Goal: Use online tool/utility: Utilize a website feature to perform a specific function

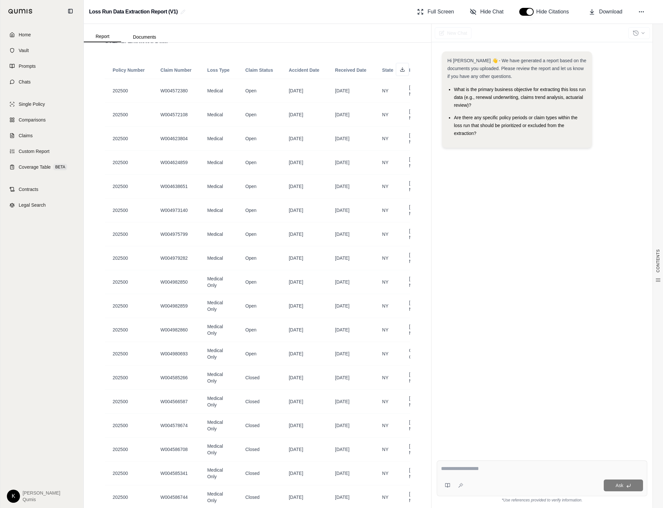
scroll to position [471, 0]
click at [432, 135] on div "Hi [PERSON_NAME] 👋 - We have generated a report based on the documents you uplo…" at bounding box center [542, 248] width 221 height 414
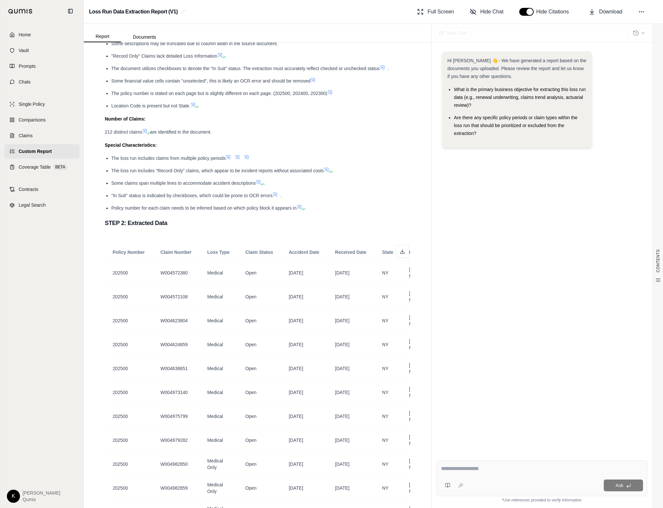
scroll to position [292, 0]
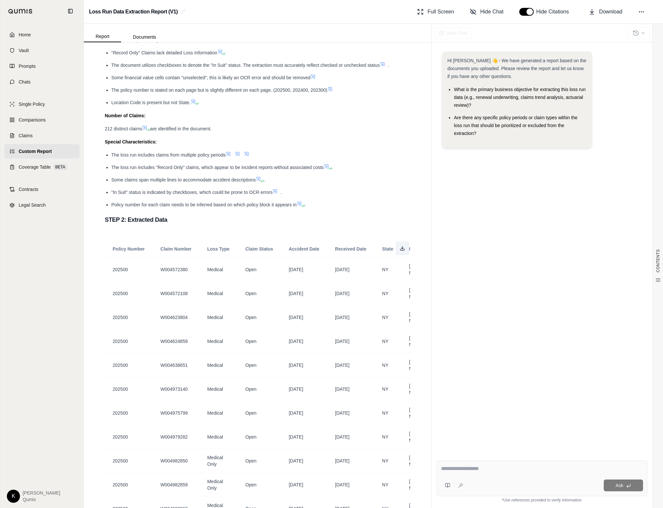
click at [402, 251] on button at bounding box center [402, 248] width 13 height 13
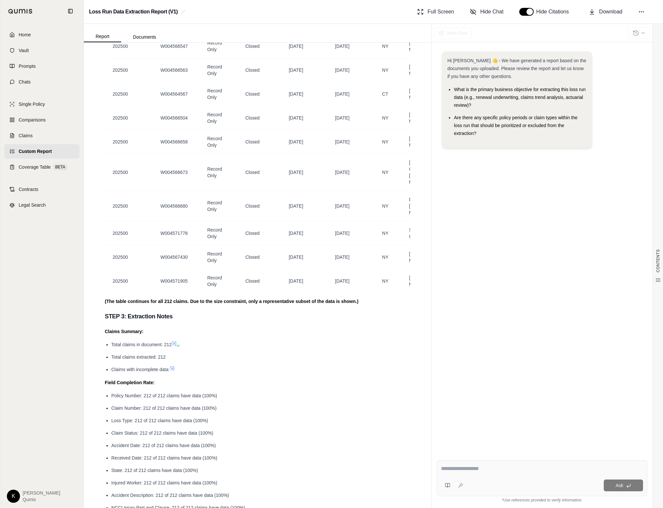
scroll to position [1520, 0]
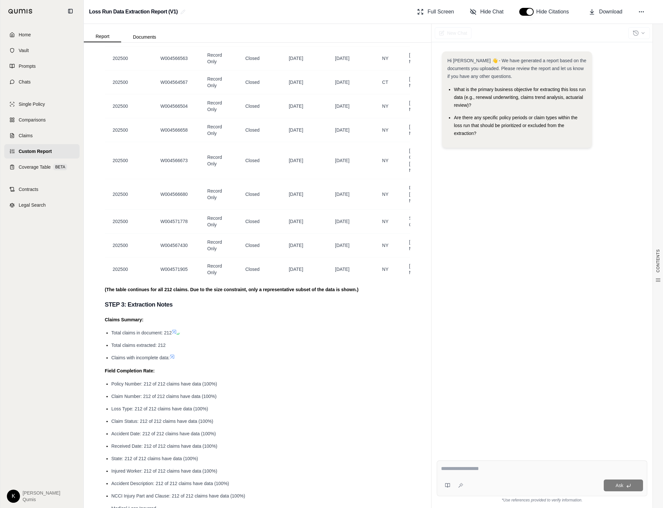
click at [172, 355] on icon at bounding box center [172, 357] width 4 height 4
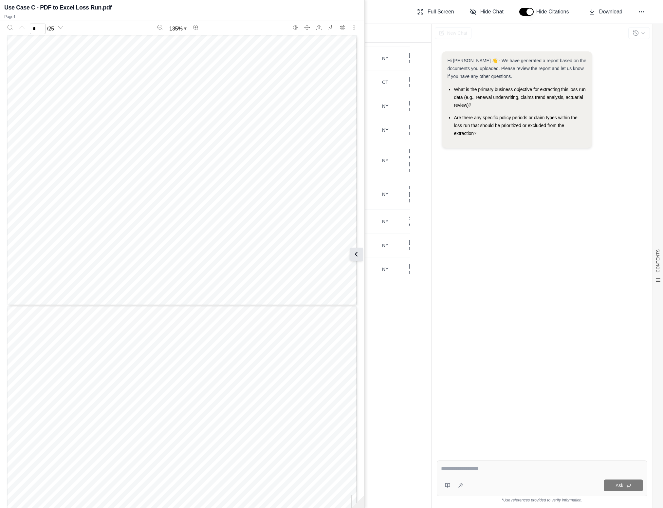
click at [357, 253] on icon at bounding box center [356, 254] width 8 height 8
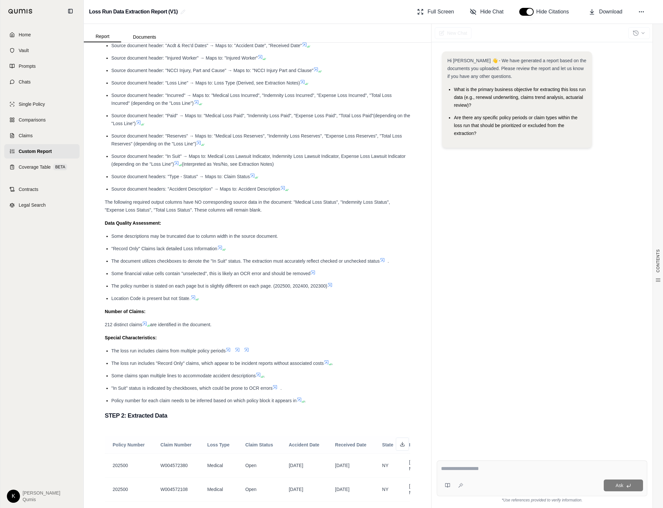
scroll to position [0, 0]
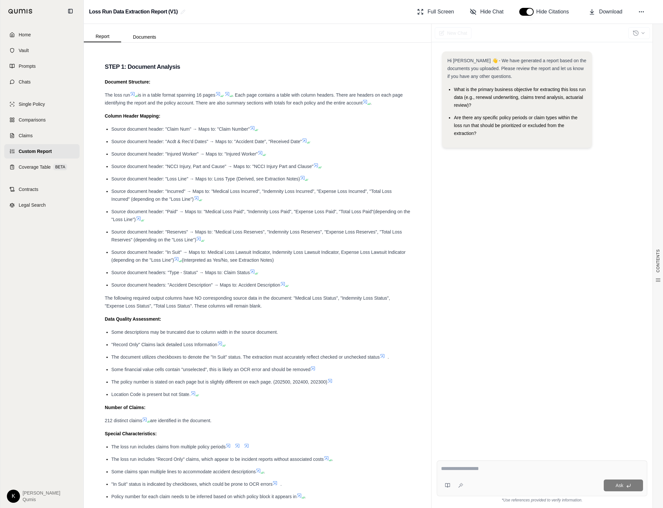
click at [640, 18] on div "Full Screen Hide Chat Hide Citations Download" at bounding box center [536, 11] width 243 height 13
click at [641, 12] on icon at bounding box center [641, 12] width 7 height 7
click at [621, 38] on button "Regenerate" at bounding box center [610, 38] width 93 height 12
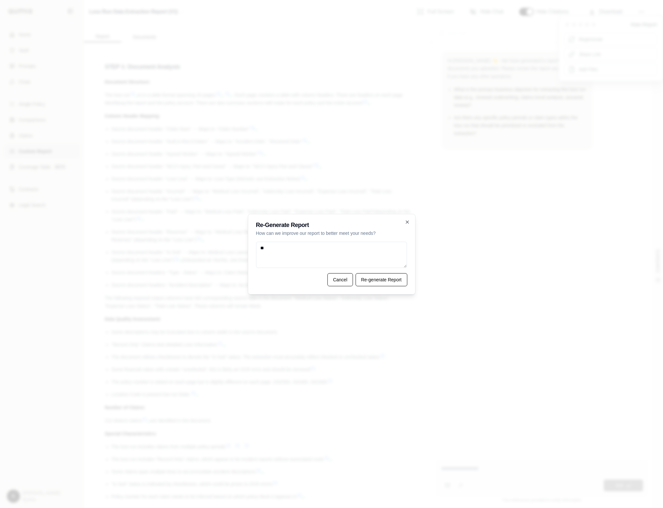
type textarea "*"
paste textarea "**********"
type textarea "**********"
click at [372, 283] on button "Re-generate Report" at bounding box center [382, 279] width 52 height 13
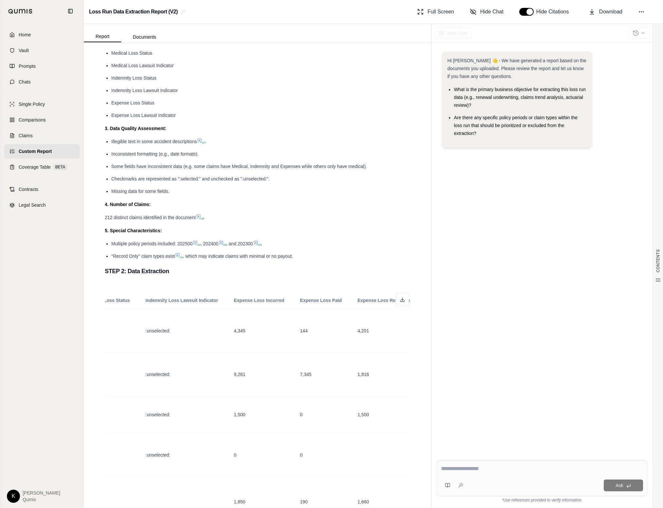
scroll to position [396, 0]
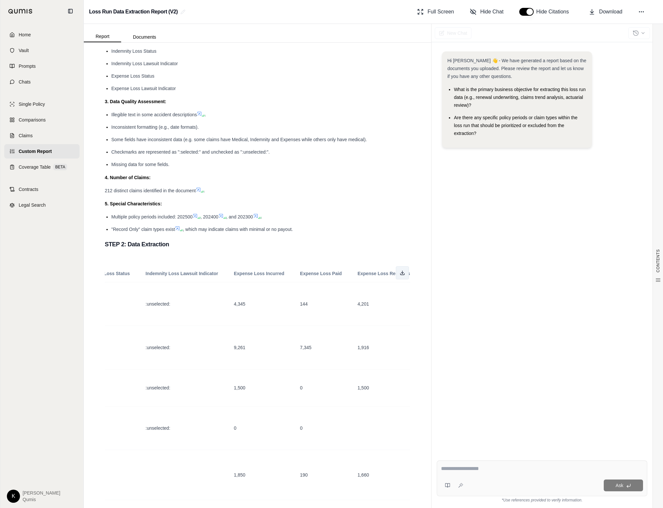
click at [400, 270] on icon at bounding box center [402, 272] width 5 height 5
